Goal: Information Seeking & Learning: Check status

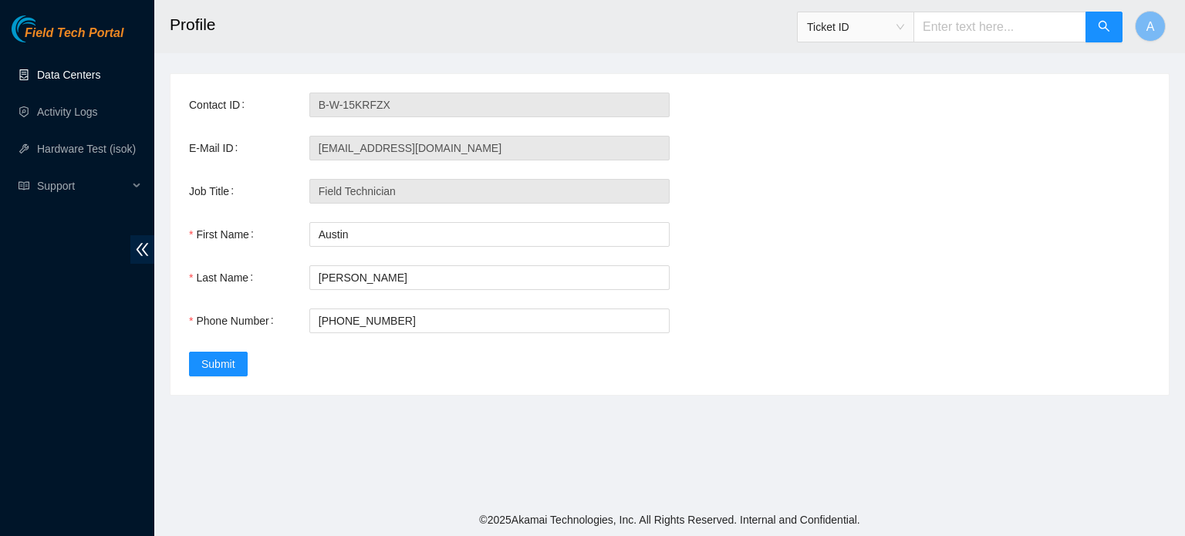
click at [66, 71] on link "Data Centers" at bounding box center [68, 75] width 63 height 12
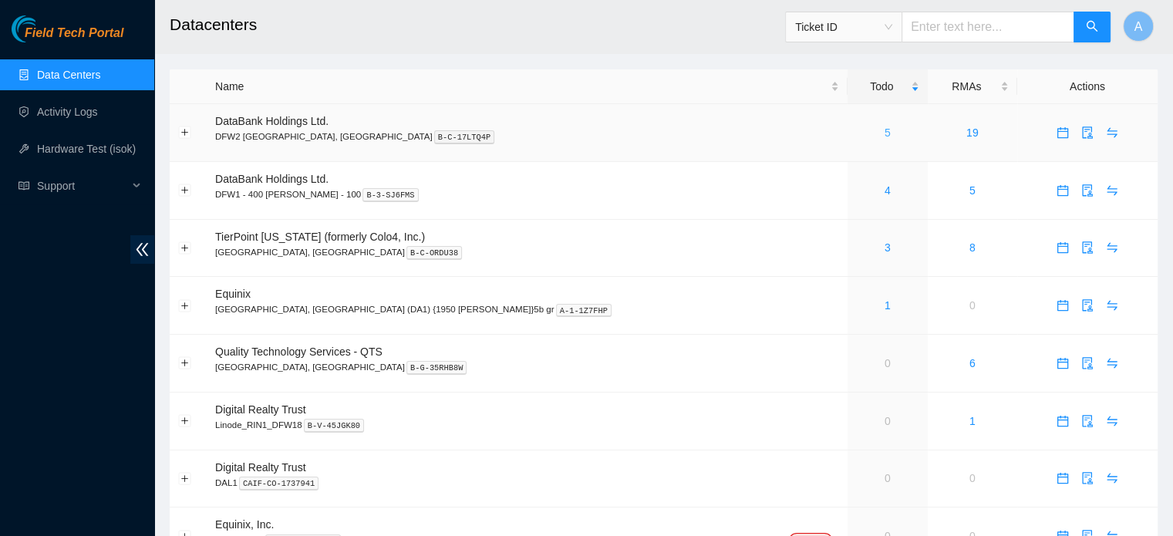
click at [885, 127] on link "5" at bounding box center [888, 133] width 6 height 12
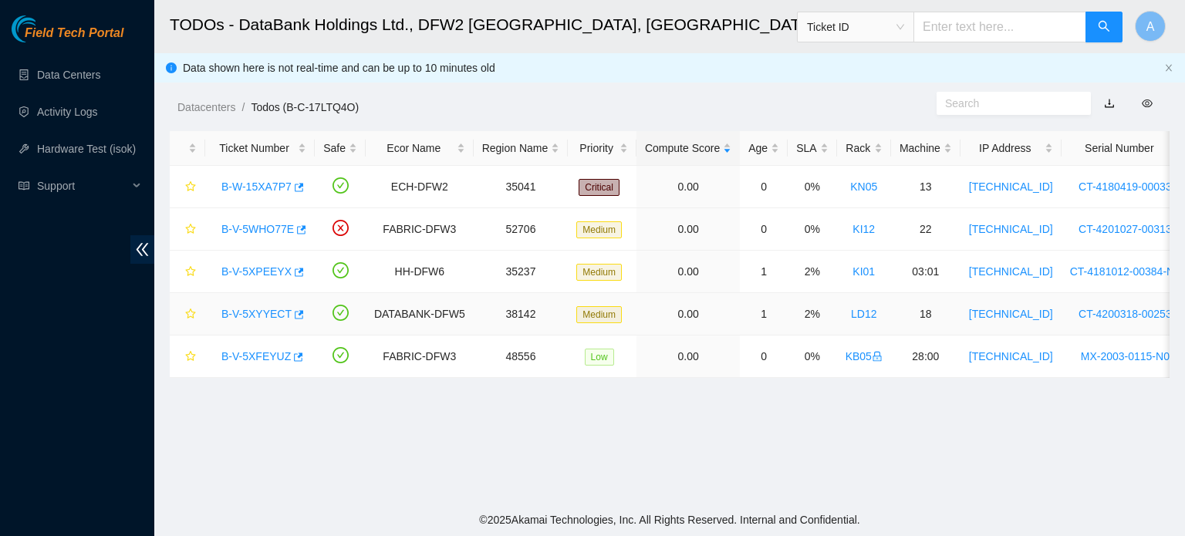
click at [253, 311] on link "B-V-5XYYECT" at bounding box center [256, 314] width 70 height 12
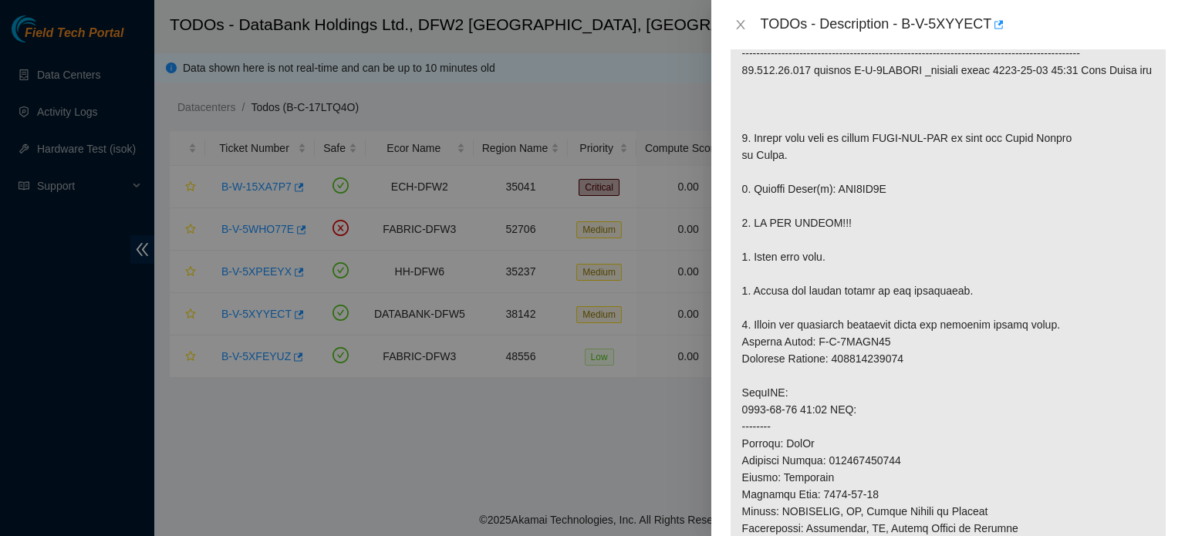
scroll to position [339, 0]
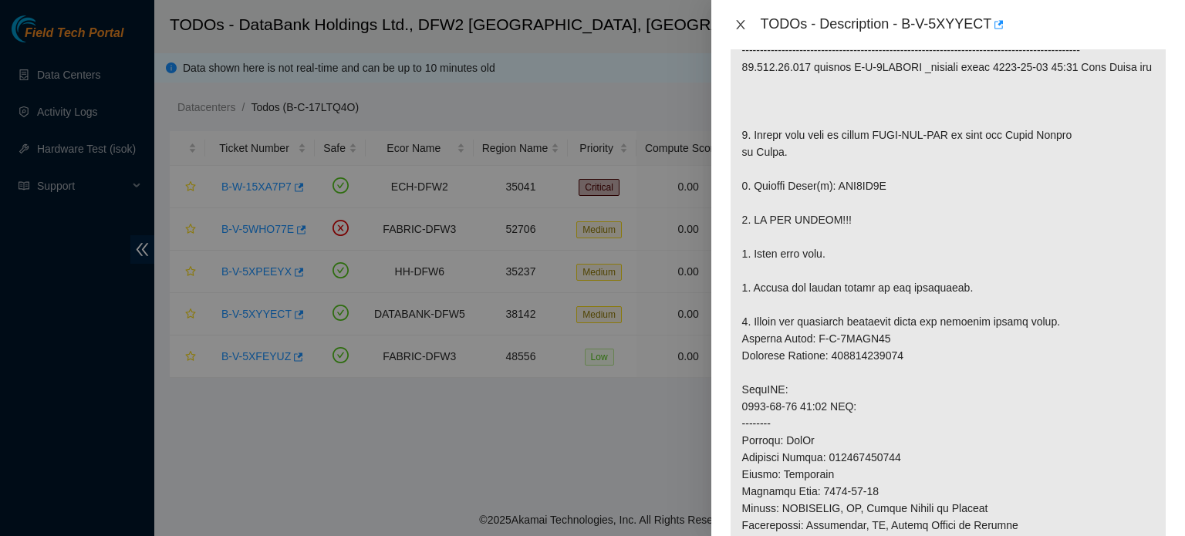
click at [744, 31] on button "Close" at bounding box center [741, 25] width 22 height 15
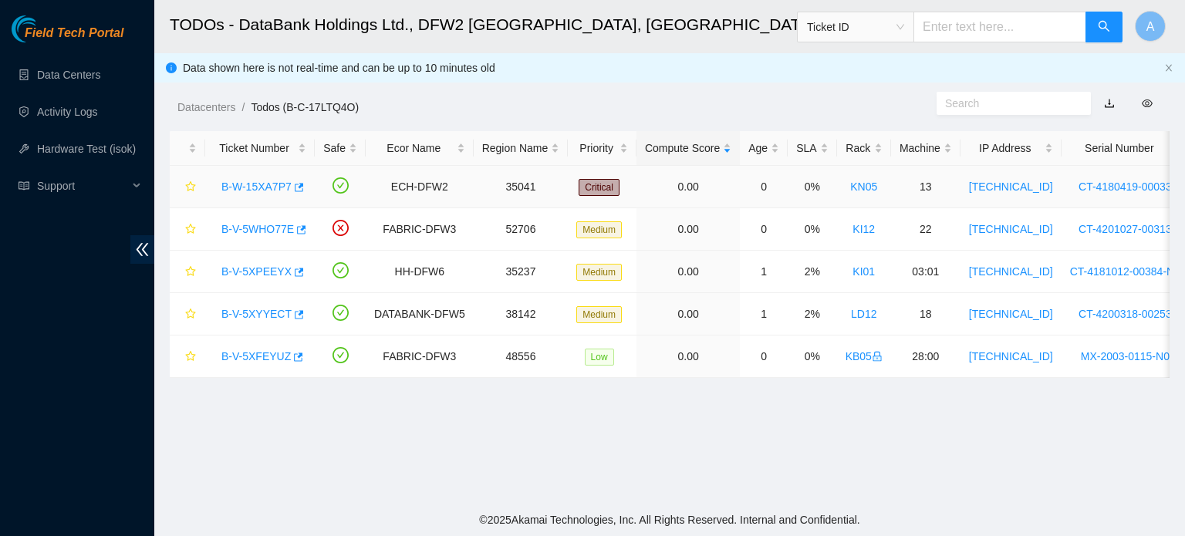
scroll to position [391, 0]
click at [43, 73] on link "Data Centers" at bounding box center [68, 75] width 63 height 12
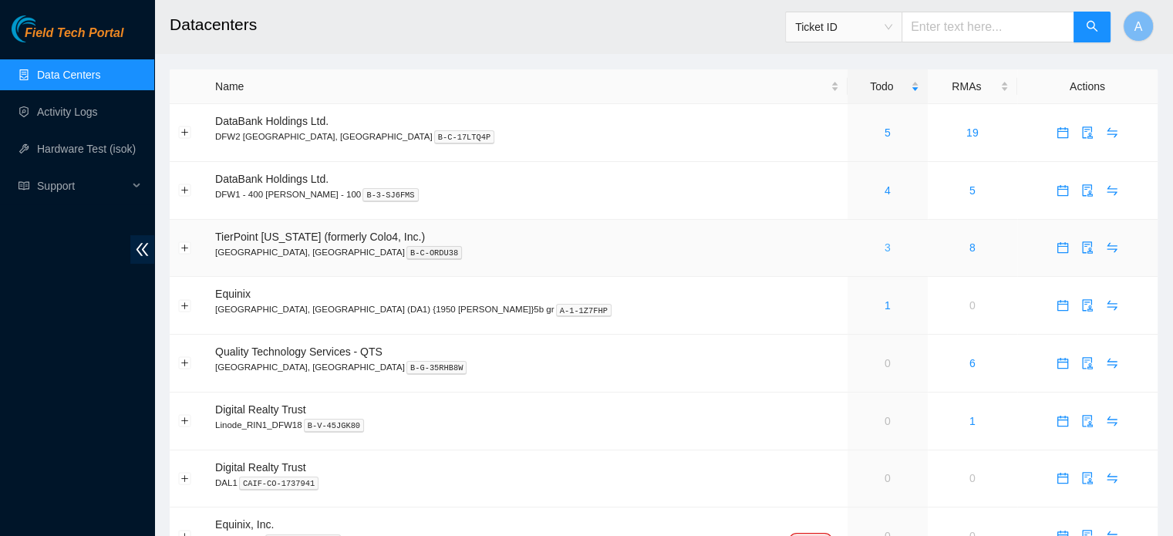
click at [885, 245] on link "3" at bounding box center [888, 247] width 6 height 12
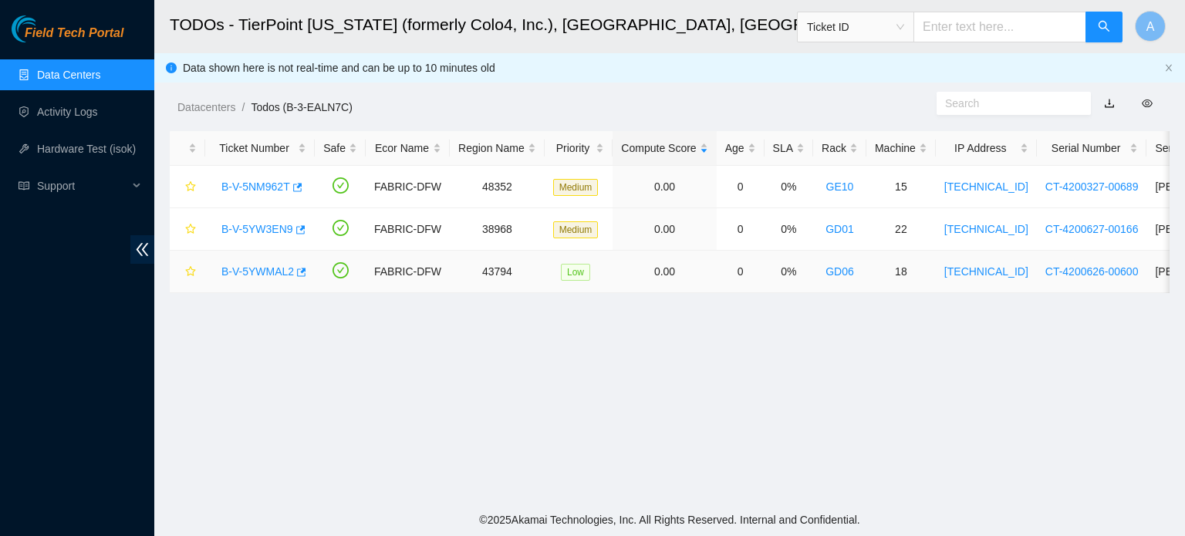
click at [265, 268] on link "B-V-5YWMAL2" at bounding box center [257, 271] width 73 height 12
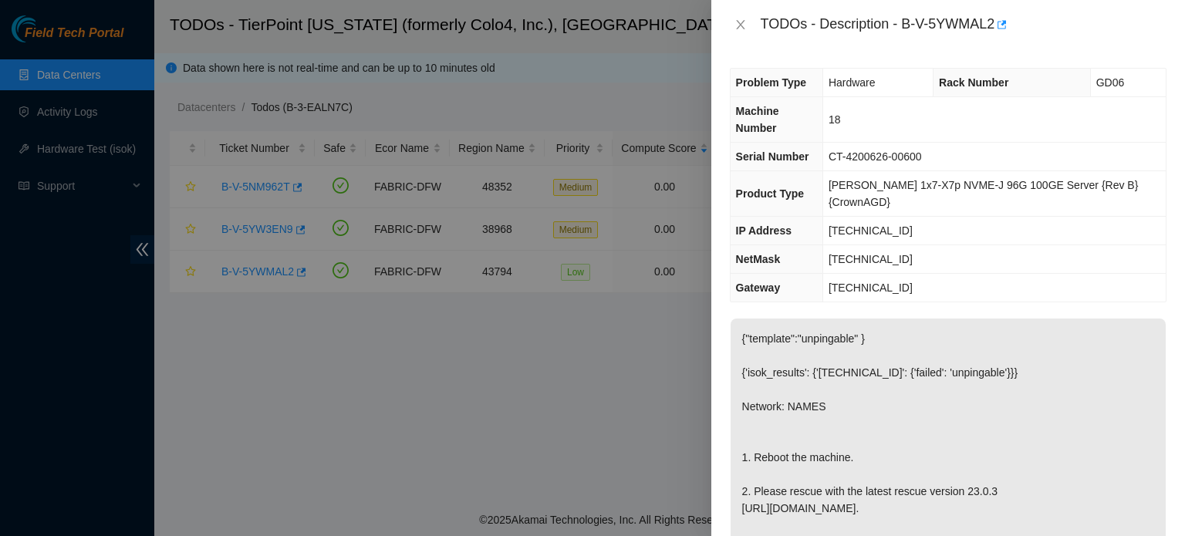
click at [1069, 329] on p "{"template":"unpingable" } {'isok_results': {'23.47.57.181': {'failed': 'unping…" at bounding box center [948, 466] width 435 height 295
